Goal: Task Accomplishment & Management: Complete application form

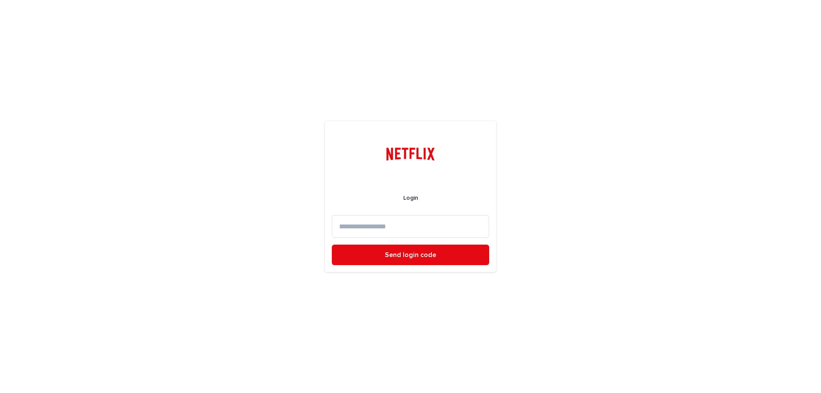
click at [366, 223] on input at bounding box center [410, 226] width 157 height 23
click at [412, 227] on input "**********" at bounding box center [410, 226] width 157 height 23
type input "**********"
click at [332, 245] on button "Send login code" at bounding box center [410, 255] width 157 height 21
click at [414, 230] on input at bounding box center [410, 226] width 157 height 23
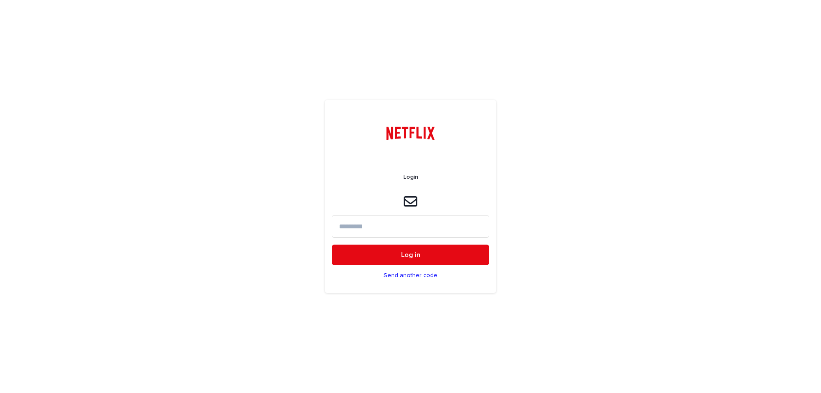
click at [408, 230] on input at bounding box center [410, 226] width 157 height 23
type input "*"
click at [407, 225] on input at bounding box center [410, 226] width 157 height 23
paste input "******"
type input "******"
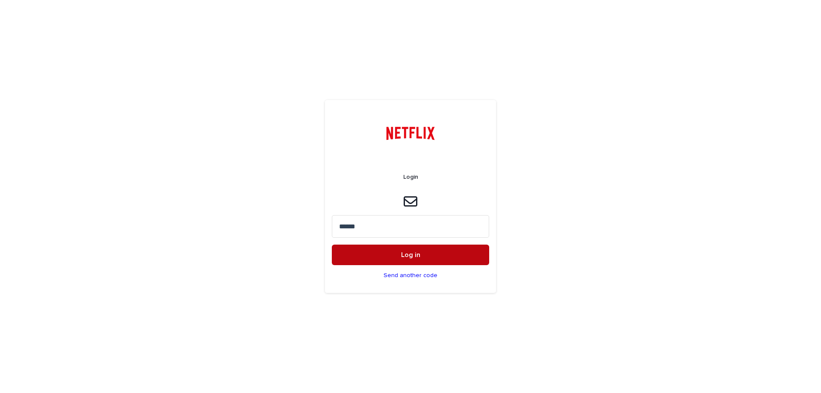
click at [402, 251] on span "Log in" at bounding box center [410, 254] width 19 height 7
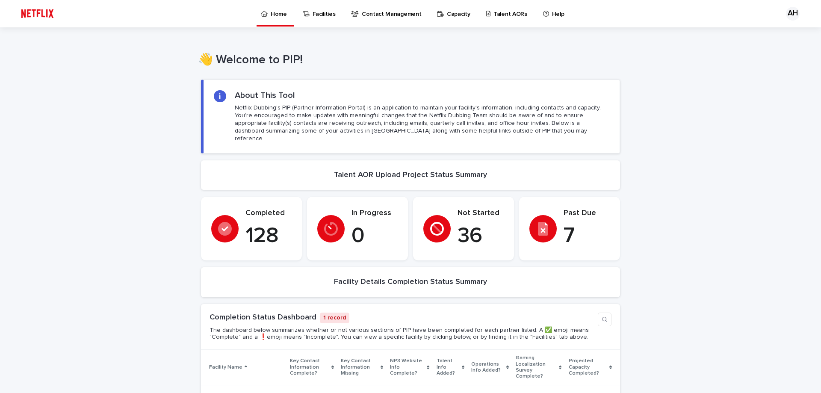
click at [493, 10] on p "Talent AORs" at bounding box center [510, 9] width 34 height 18
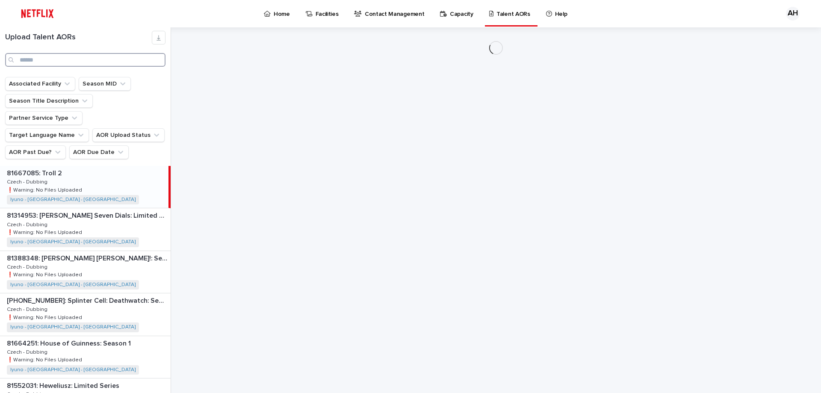
click at [59, 61] on input "Search" at bounding box center [85, 60] width 160 height 14
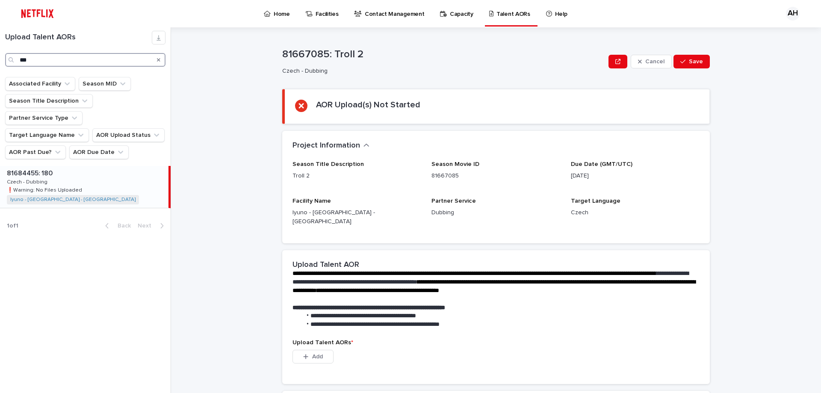
type input "***"
click at [63, 169] on p at bounding box center [86, 173] width 158 height 8
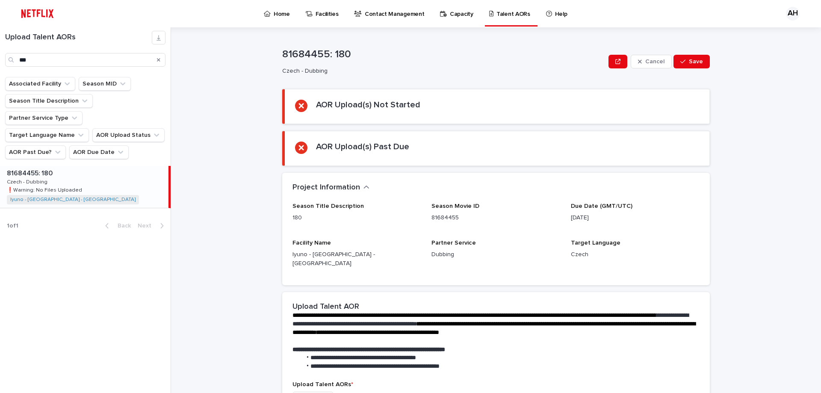
scroll to position [162, 0]
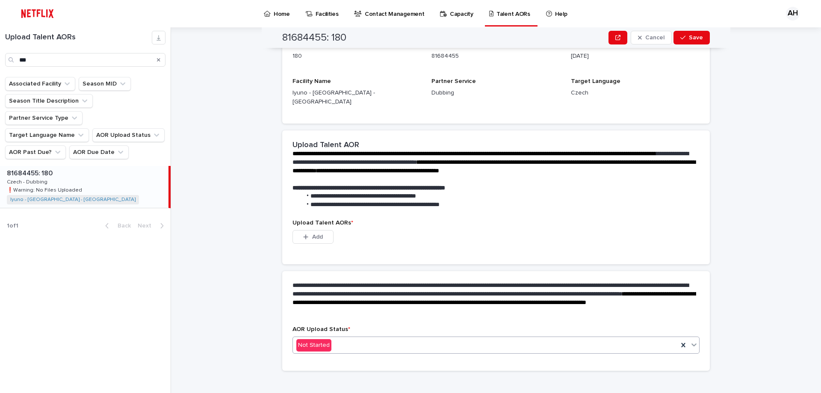
click at [408, 339] on div "Not Started" at bounding box center [485, 345] width 385 height 14
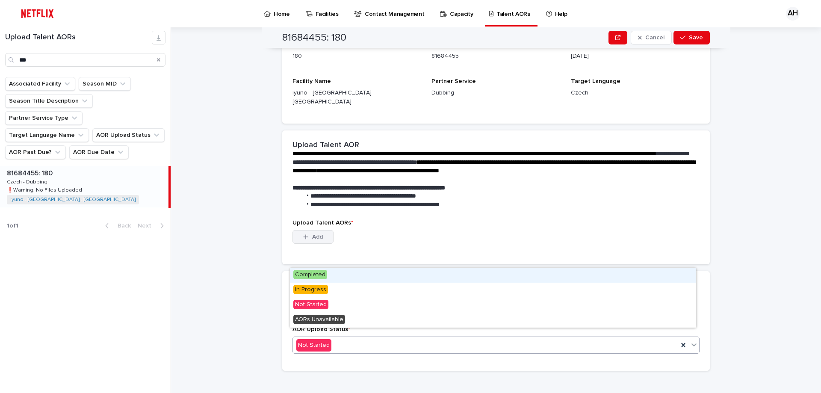
click at [306, 233] on button "Add" at bounding box center [312, 237] width 41 height 14
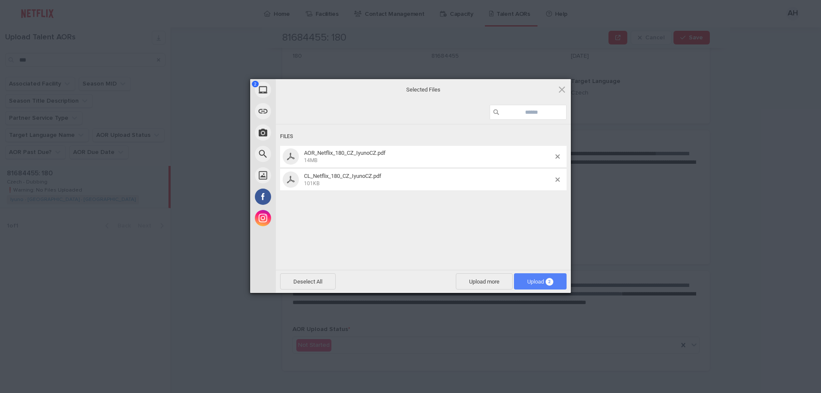
click at [556, 290] on div "Deselect All Upload more Upload 2" at bounding box center [423, 281] width 295 height 23
click at [556, 288] on span "Upload 2" at bounding box center [540, 281] width 53 height 16
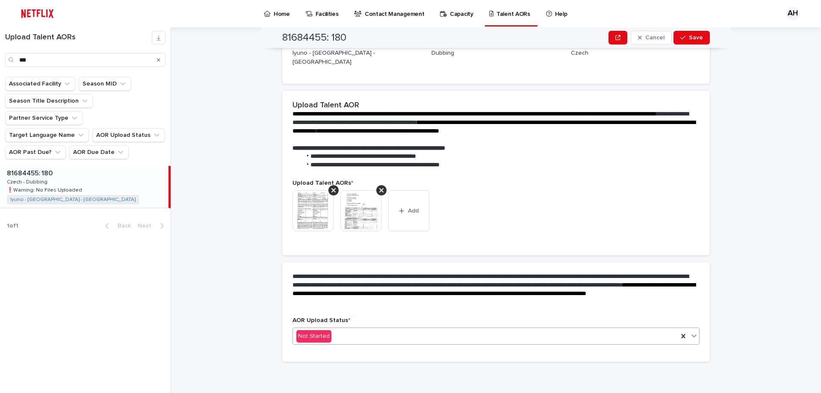
scroll to position [150, 0]
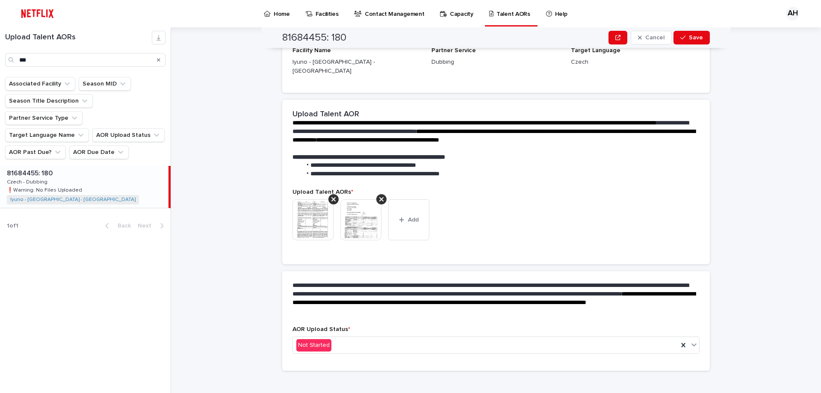
click at [305, 348] on div "AOR Upload Status * Not Started" at bounding box center [495, 343] width 407 height 35
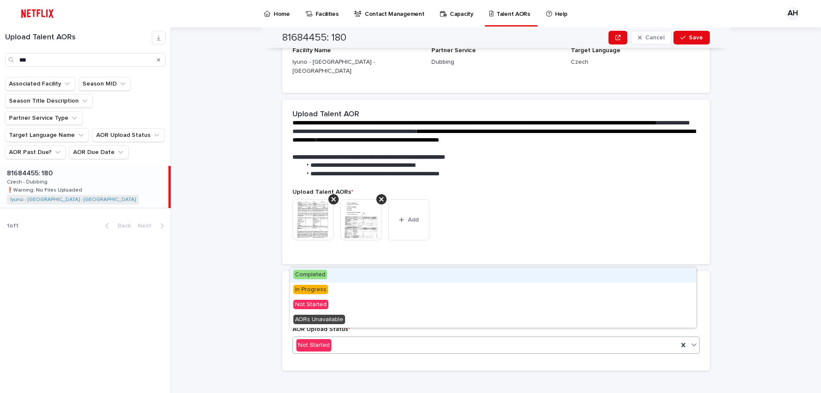
click at [327, 269] on div "Completed" at bounding box center [493, 275] width 406 height 15
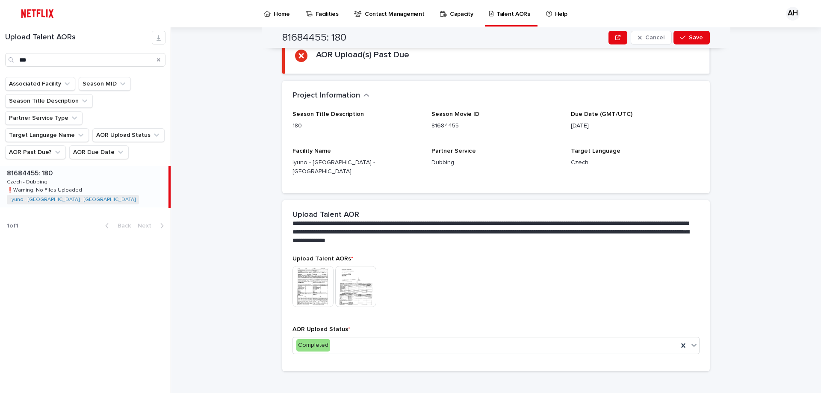
scroll to position [0, 0]
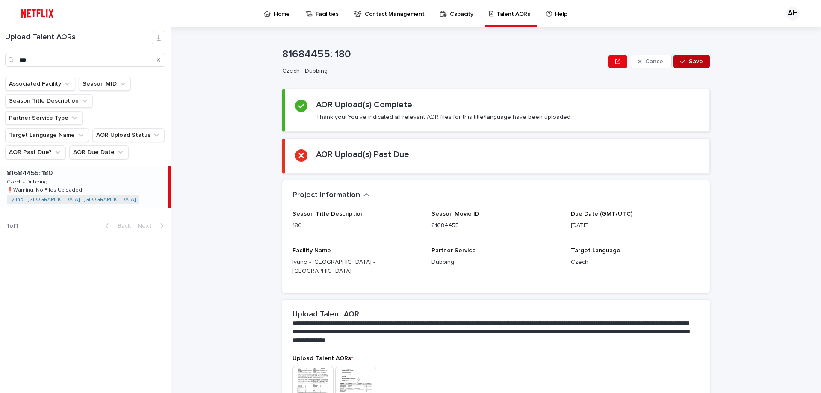
click at [689, 61] on span "Save" at bounding box center [696, 62] width 14 height 6
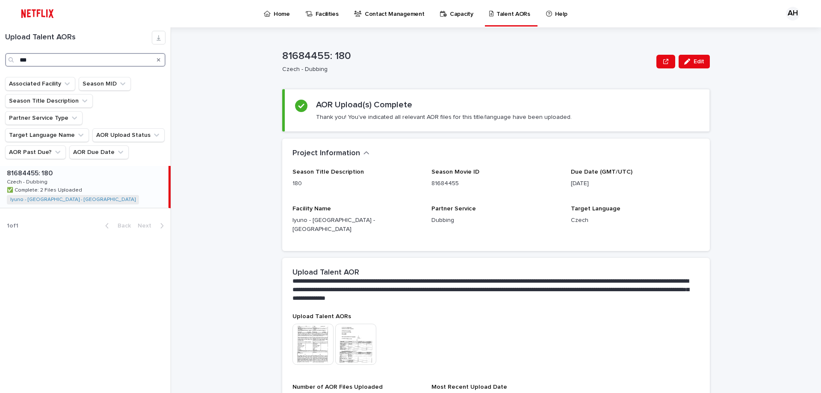
drag, startPoint x: 38, startPoint y: 64, endPoint x: 0, endPoint y: 65, distance: 38.1
click at [0, 65] on div "Upload Talent AORs ***" at bounding box center [85, 49] width 171 height 36
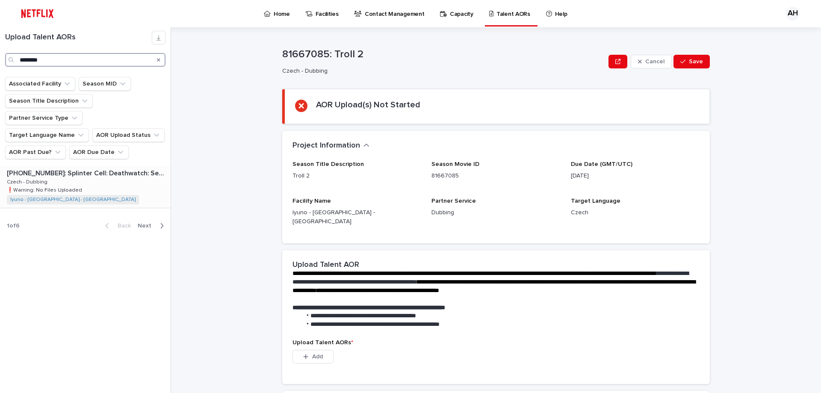
type input "********"
click at [112, 168] on p "[PHONE_NUMBER]: Splinter Cell: Deathwatch: Season 1" at bounding box center [88, 173] width 162 height 10
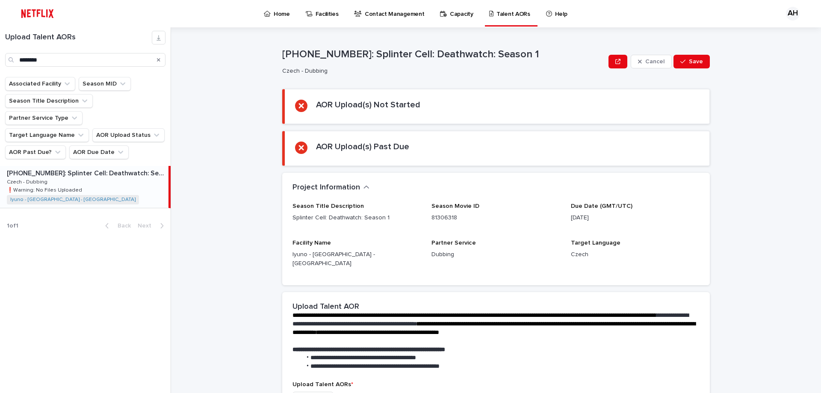
scroll to position [162, 0]
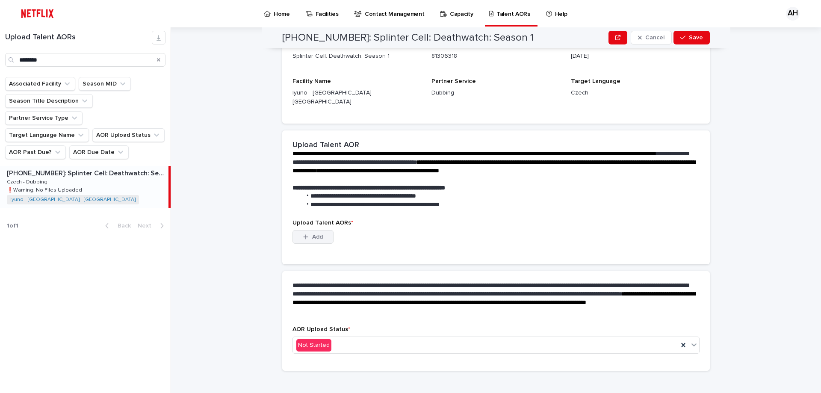
click at [318, 234] on span "Add" at bounding box center [317, 237] width 11 height 6
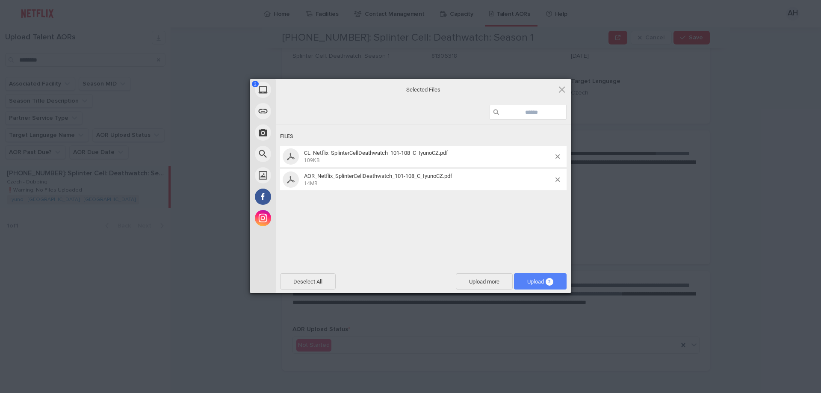
click at [538, 282] on span "Upload 2" at bounding box center [540, 281] width 26 height 6
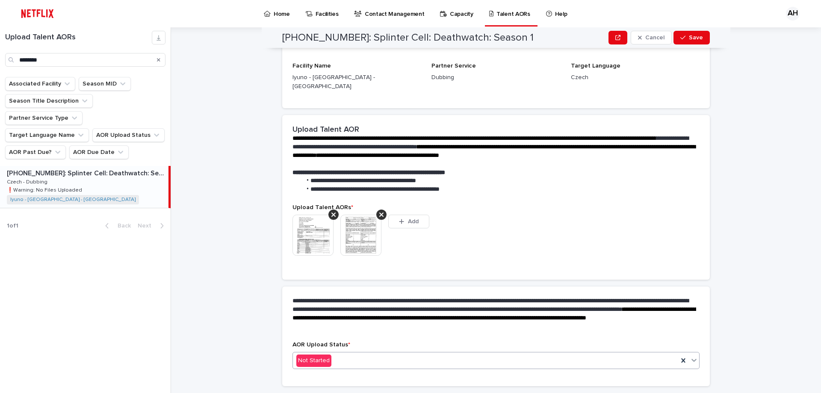
scroll to position [150, 0]
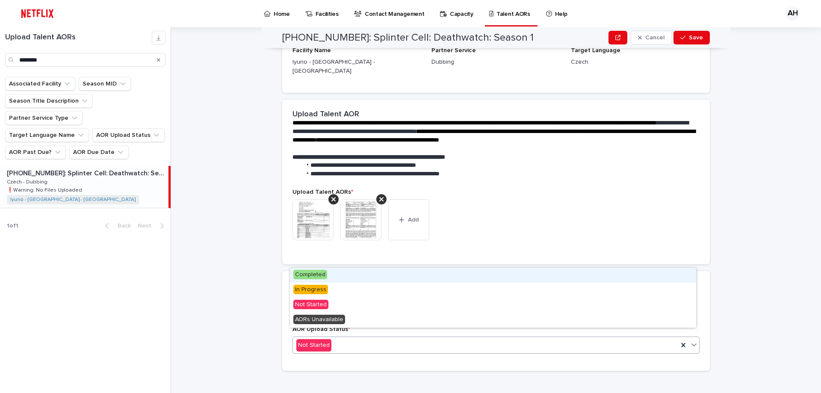
click at [356, 338] on div "Not Started" at bounding box center [485, 345] width 385 height 14
click at [327, 272] on div "Completed" at bounding box center [493, 275] width 406 height 15
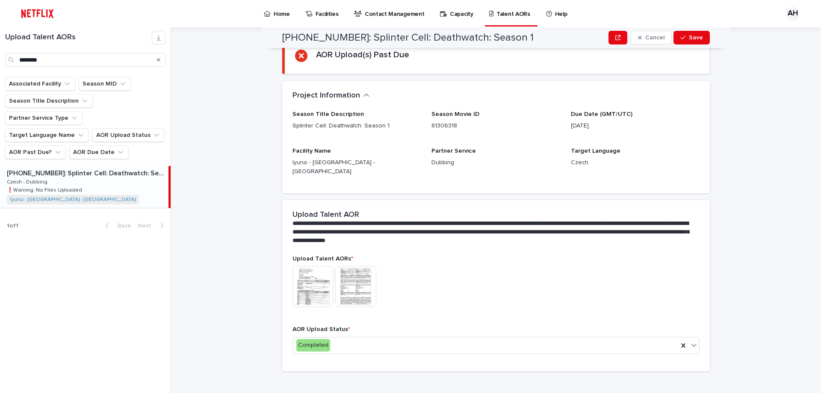
scroll to position [0, 0]
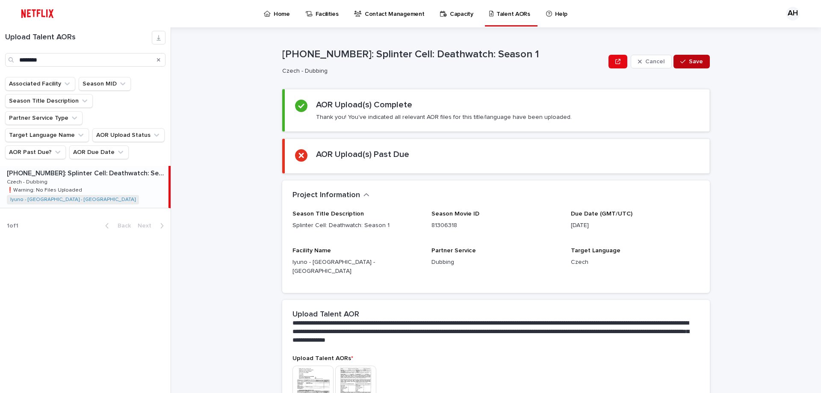
click at [693, 61] on span "Save" at bounding box center [696, 62] width 14 height 6
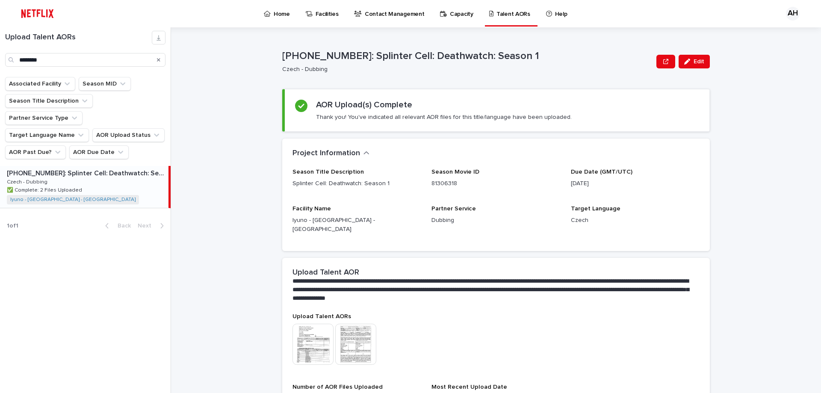
click at [488, 15] on div "Talent AORs" at bounding box center [511, 9] width 46 height 18
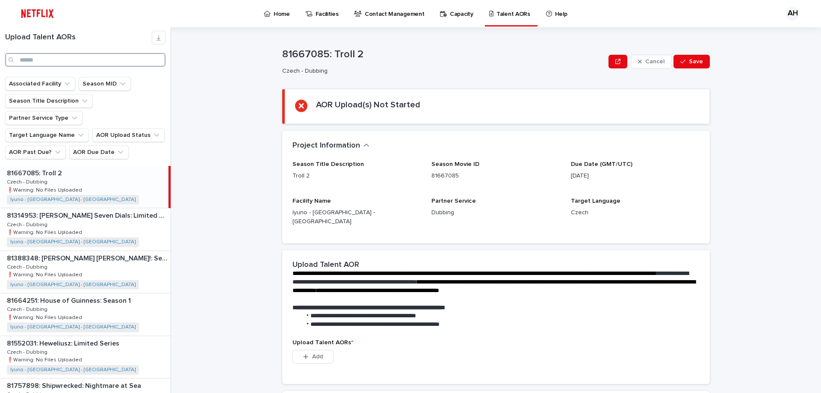
click at [43, 62] on input "Search" at bounding box center [85, 60] width 160 height 14
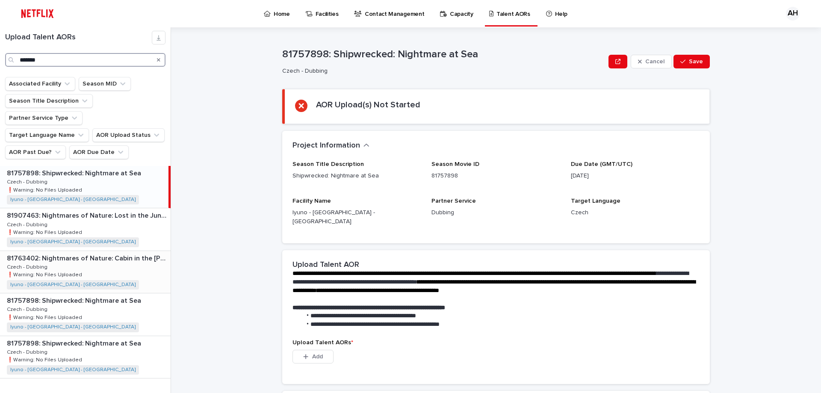
type input "*******"
click at [121, 251] on div "81763402: Nightmares of Nature: Cabin in the [PERSON_NAME] 81763402: Nightmares…" at bounding box center [85, 272] width 171 height 42
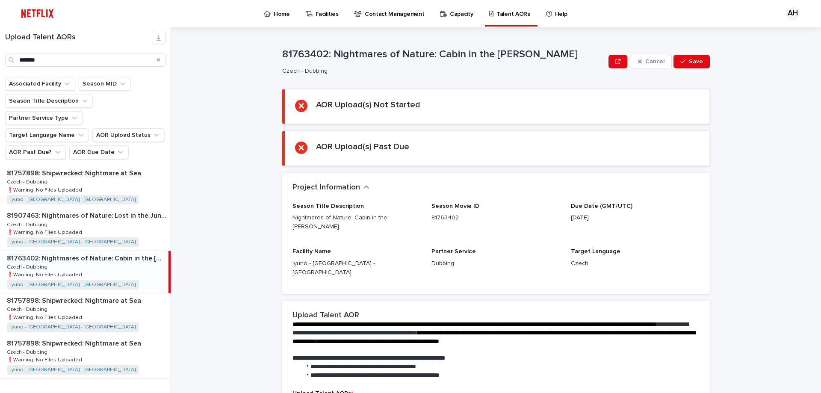
scroll to position [128, 0]
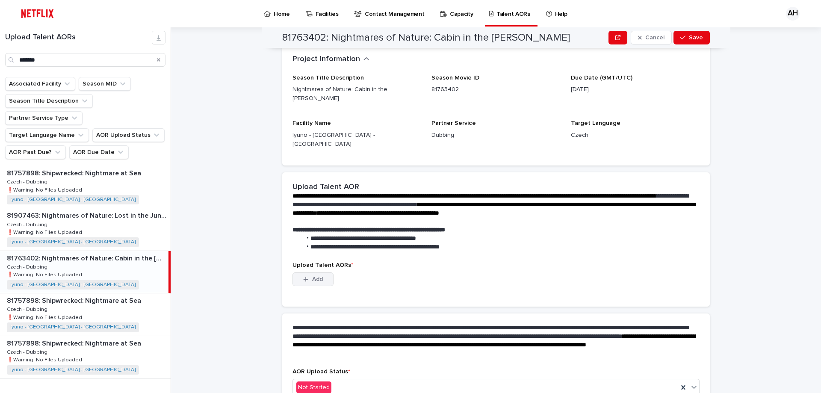
click at [324, 272] on button "Add" at bounding box center [312, 279] width 41 height 14
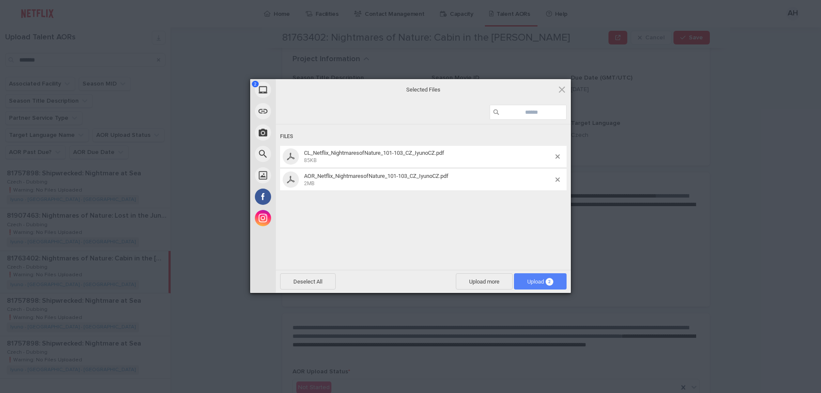
click at [527, 283] on span "Upload 2" at bounding box center [540, 281] width 26 height 6
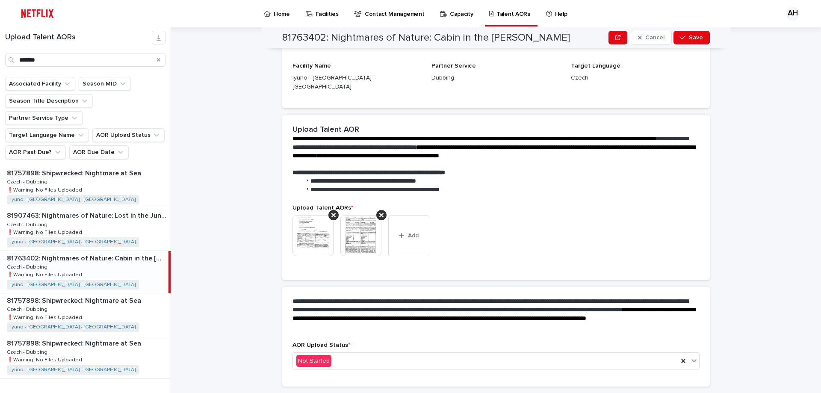
scroll to position [123, 0]
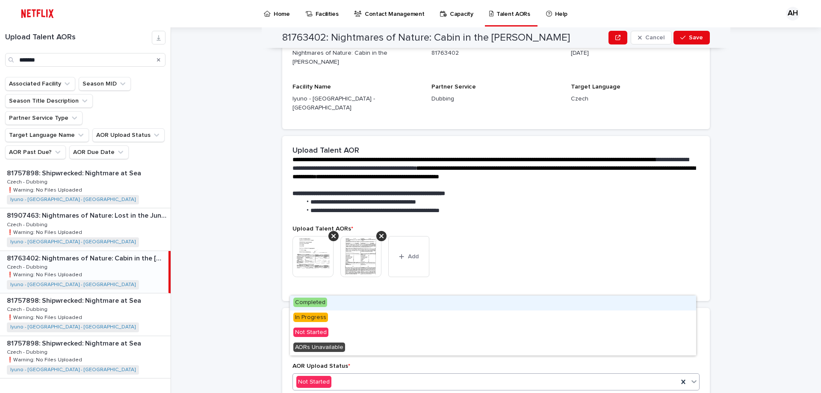
click at [318, 298] on span "Completed" at bounding box center [310, 302] width 34 height 9
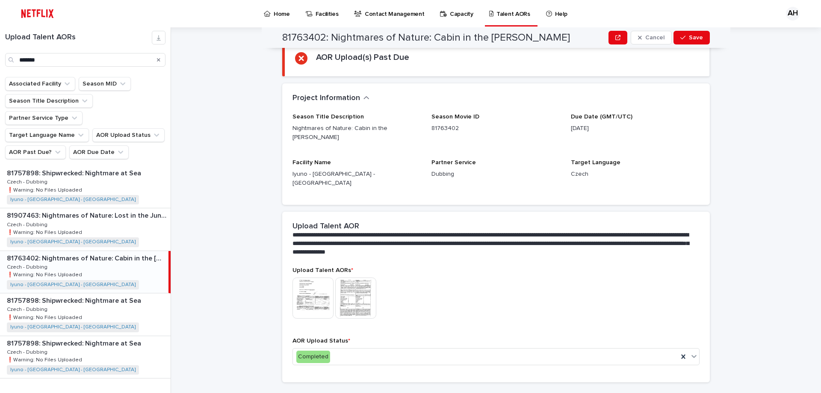
scroll to position [0, 0]
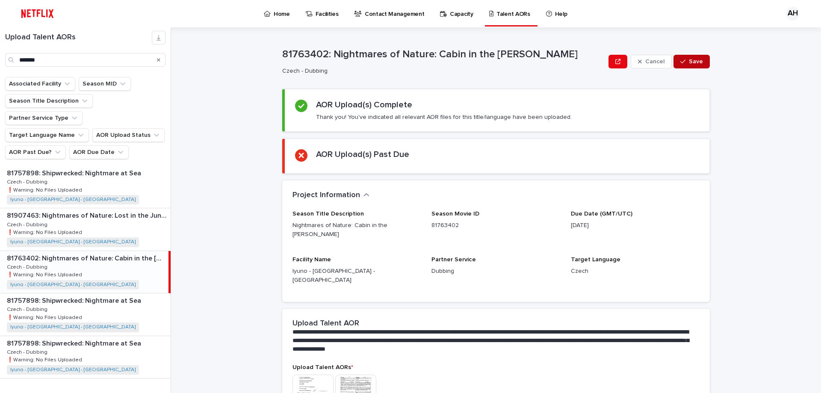
click at [685, 62] on div "button" at bounding box center [684, 62] width 9 height 6
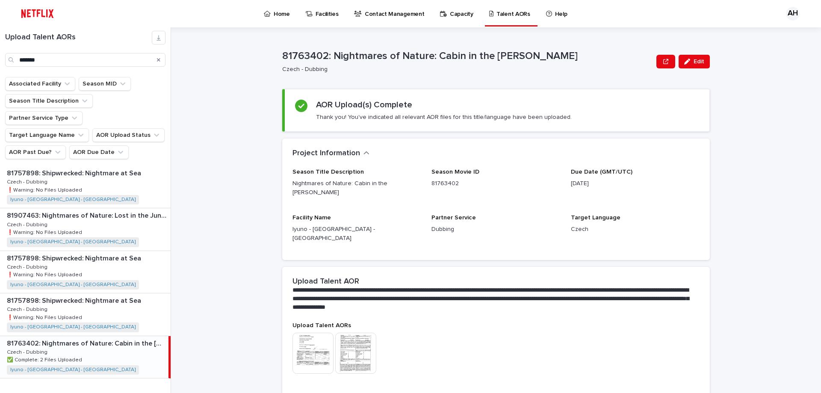
click at [506, 9] on p "Talent AORs" at bounding box center [513, 9] width 34 height 18
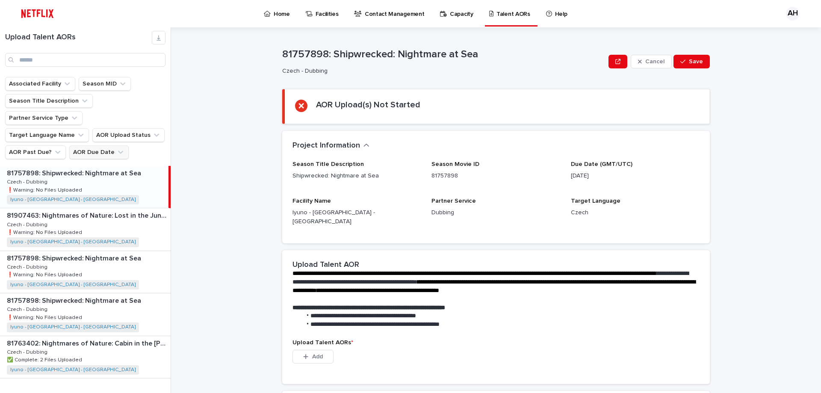
click at [91, 145] on button "AOR Due Date" at bounding box center [98, 152] width 59 height 14
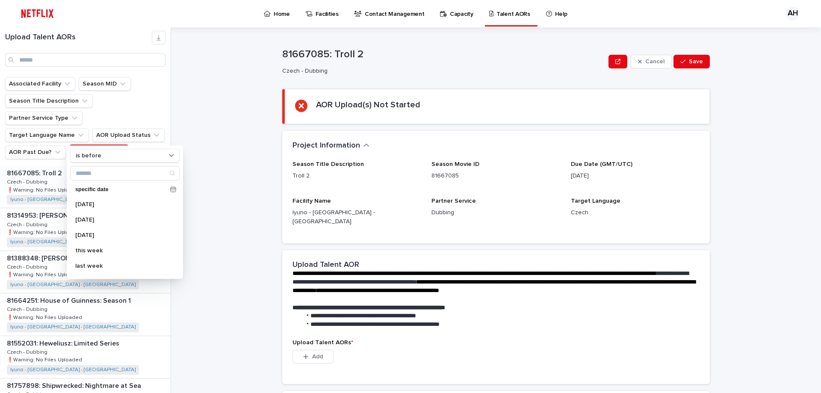
click at [92, 145] on button "AOR Due Date" at bounding box center [98, 152] width 59 height 14
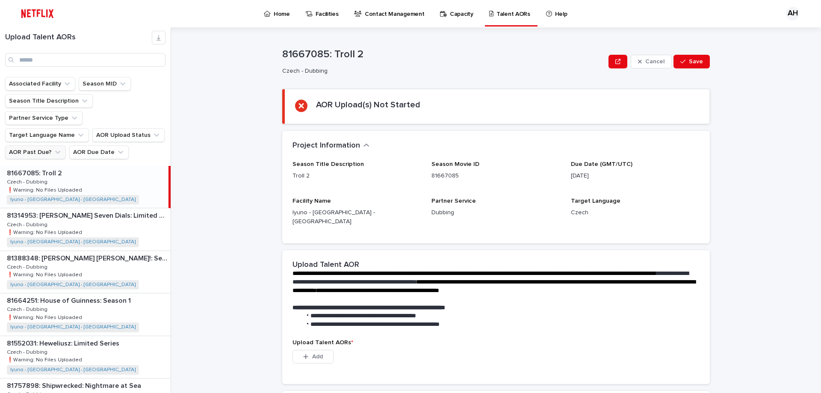
click at [47, 145] on button "AOR Past Due?" at bounding box center [35, 152] width 61 height 14
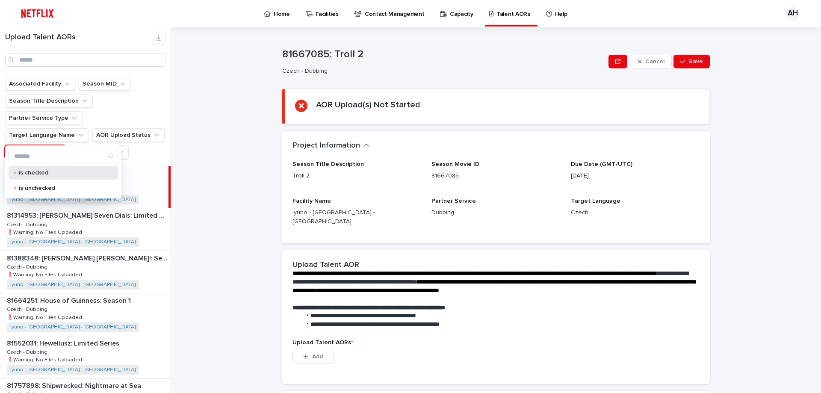
click at [65, 174] on p "is checked" at bounding box center [61, 173] width 85 height 6
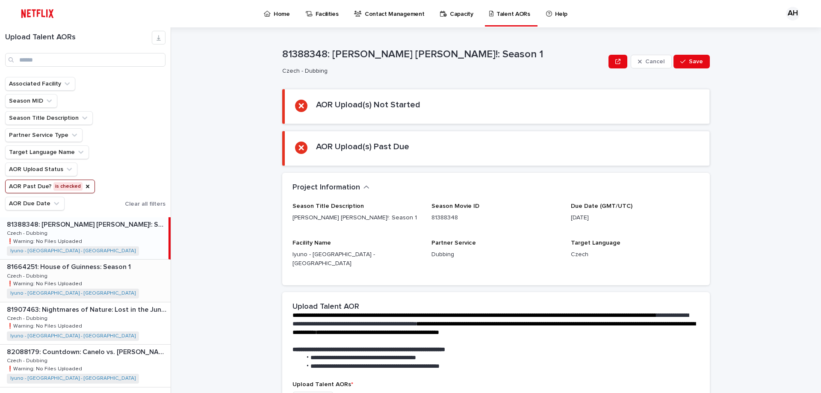
click at [115, 276] on div "81664251: House of Guinness: Season 1 81664251: House of Guinness: Season 1 Cze…" at bounding box center [85, 280] width 171 height 42
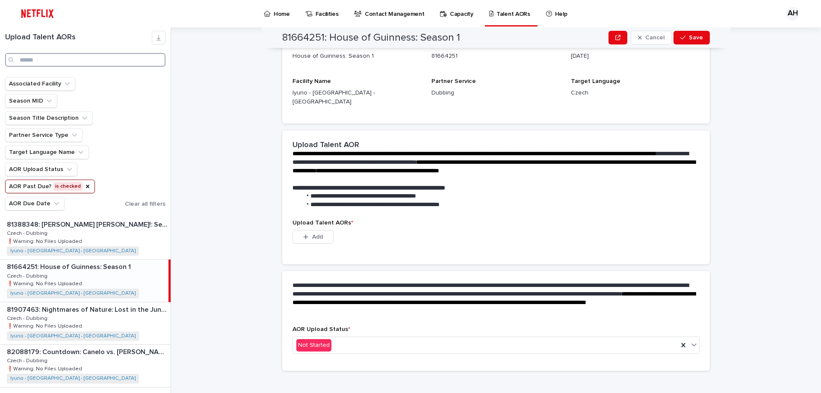
click at [79, 59] on input "Search" at bounding box center [85, 60] width 160 height 14
click at [84, 185] on icon "AOR Past Due?" at bounding box center [87, 186] width 7 height 7
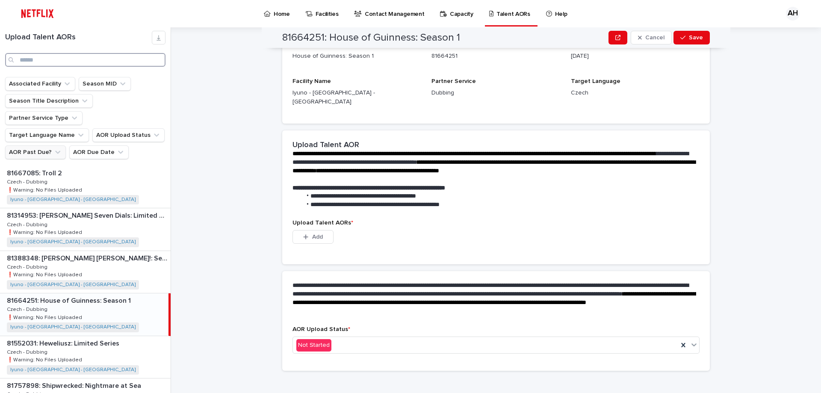
click at [56, 59] on input "Search" at bounding box center [85, 60] width 160 height 14
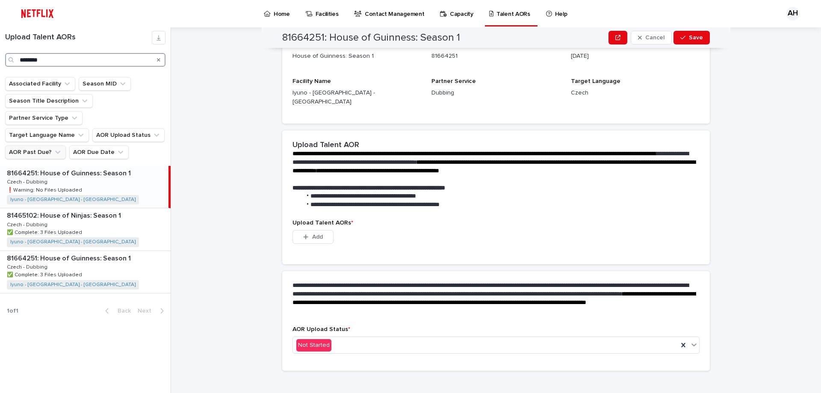
type input "********"
click at [115, 168] on div "81664251: House of Guinness: Season 1 81664251: House of Guinness: Season 1 Cze…" at bounding box center [84, 187] width 168 height 42
click at [160, 59] on icon "Search" at bounding box center [158, 59] width 3 height 5
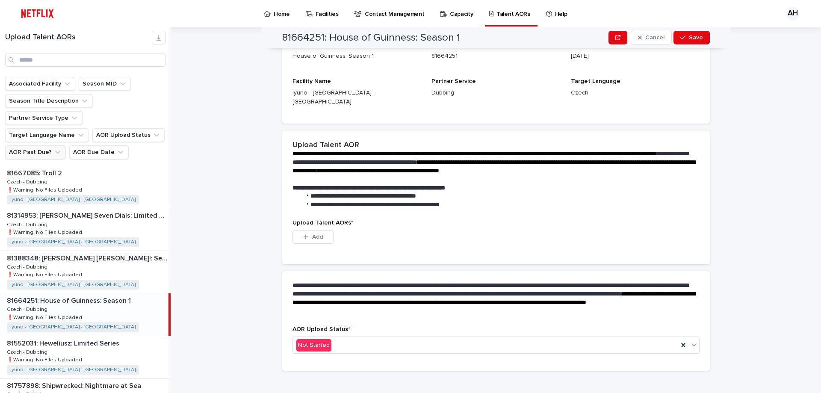
click at [42, 145] on button "AOR Past Due?" at bounding box center [35, 152] width 61 height 14
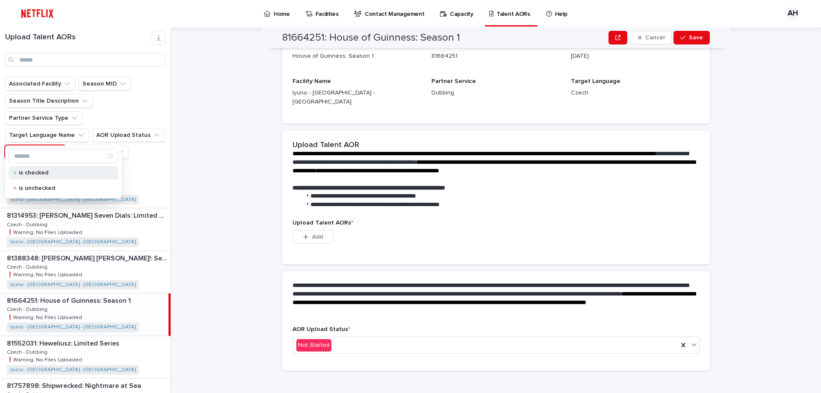
click at [44, 171] on p "is checked" at bounding box center [61, 173] width 85 height 6
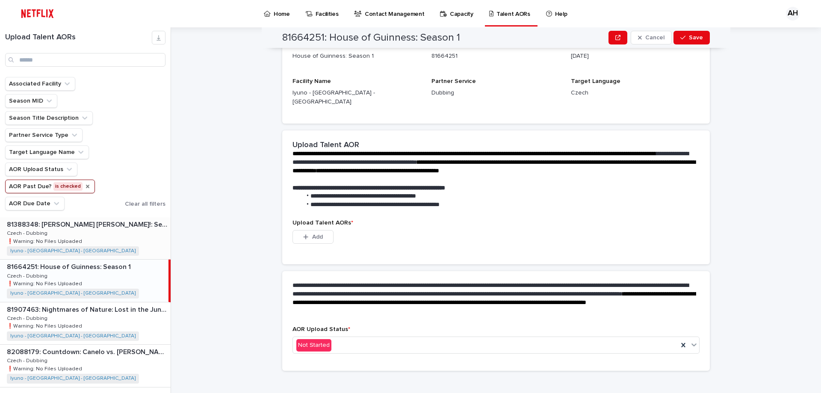
scroll to position [23, 0]
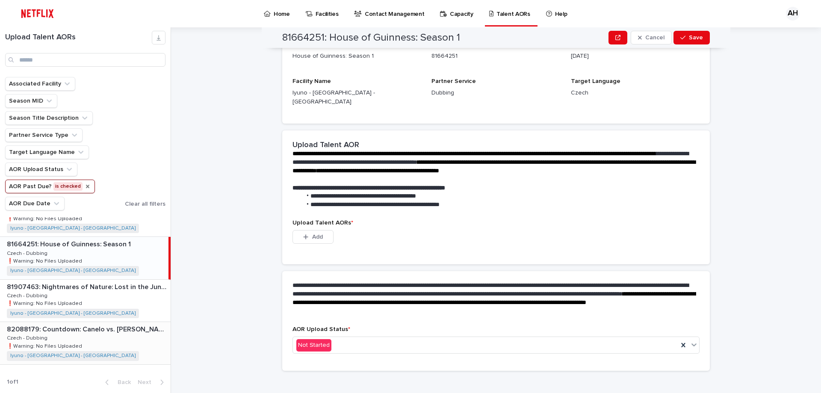
click at [131, 336] on div "82088179: Countdown: Canelo vs. [PERSON_NAME]: Season 1 82088179: Countdown: Ca…" at bounding box center [85, 343] width 171 height 42
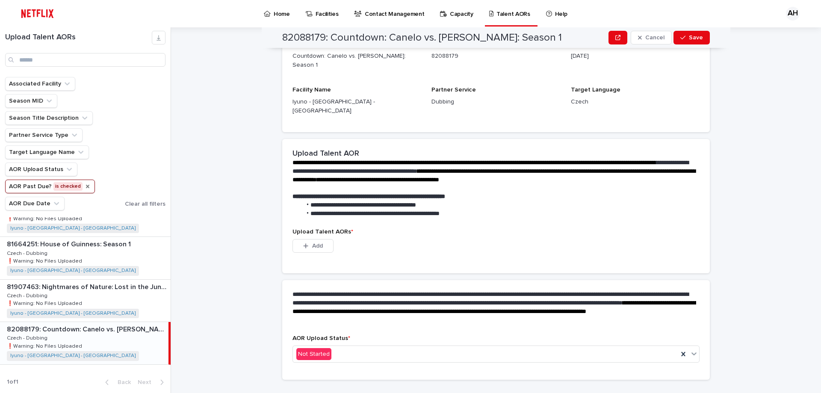
click at [86, 186] on icon "AOR Past Due?" at bounding box center [87, 186] width 3 height 3
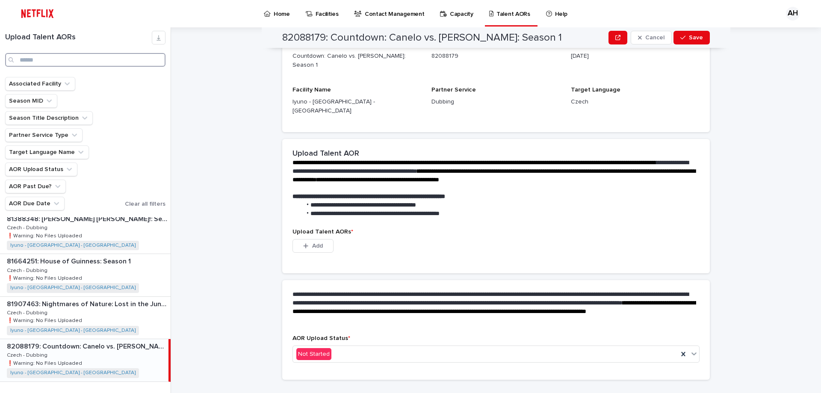
click at [77, 57] on input "Search" at bounding box center [85, 60] width 160 height 14
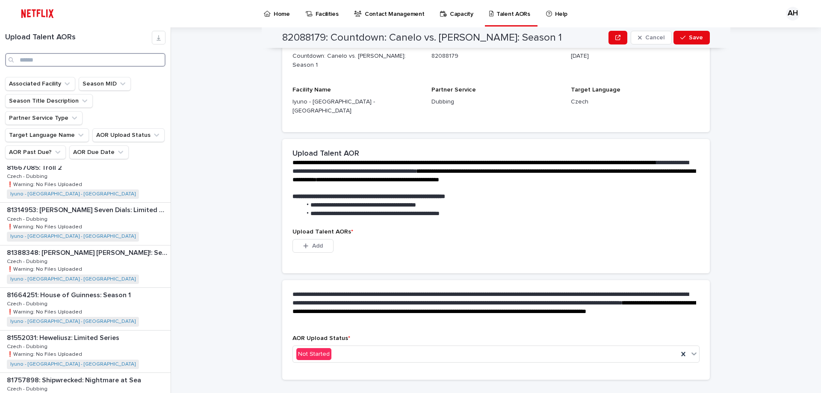
scroll to position [91, 0]
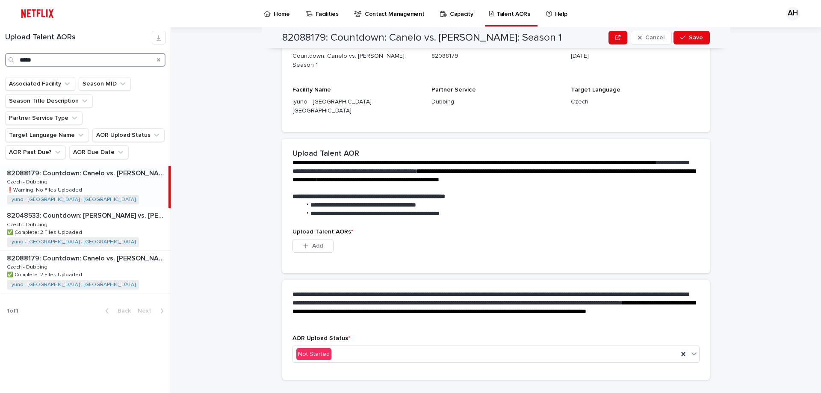
type input "*****"
click at [158, 59] on icon "Search" at bounding box center [158, 59] width 3 height 3
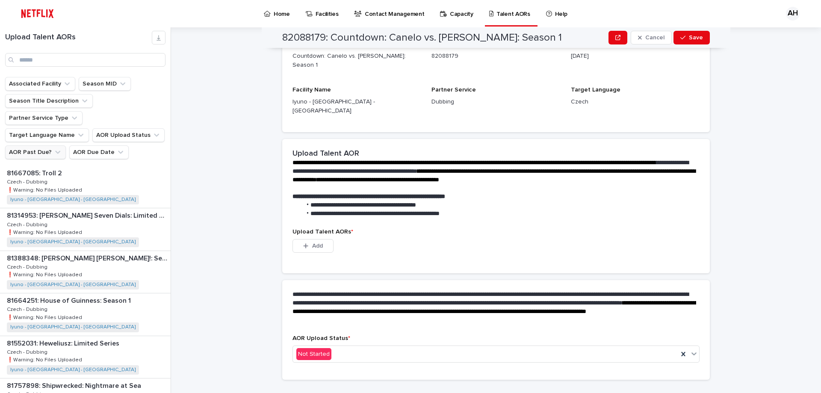
click at [49, 145] on button "AOR Past Due?" at bounding box center [35, 152] width 61 height 14
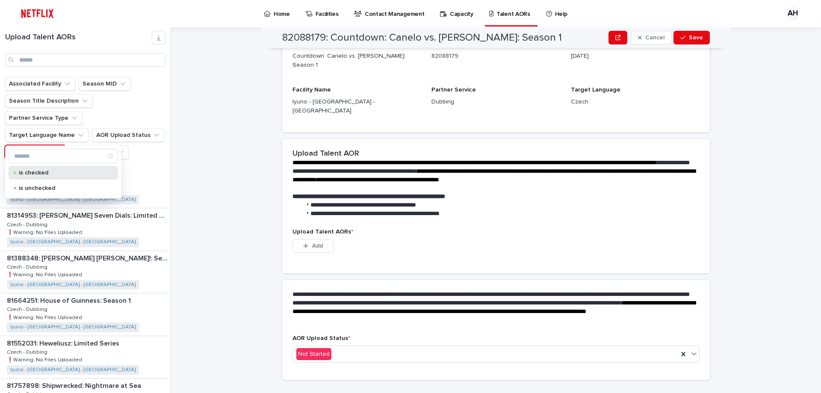
click at [41, 172] on p "is checked" at bounding box center [61, 173] width 85 height 6
